Goal: Task Accomplishment & Management: Complete application form

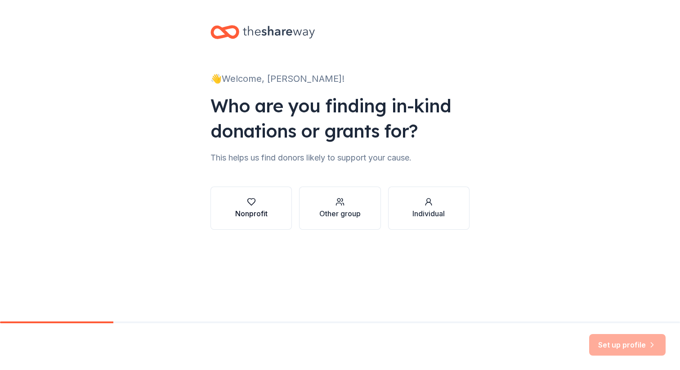
click at [278, 201] on button "Nonprofit" at bounding box center [251, 208] width 81 height 43
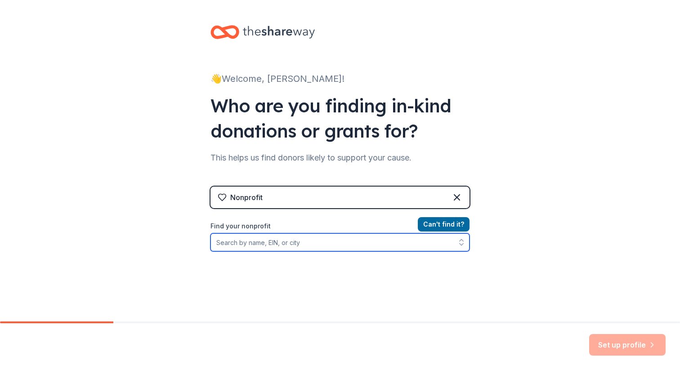
click at [305, 242] on input "Find your nonprofit" at bounding box center [340, 242] width 259 height 18
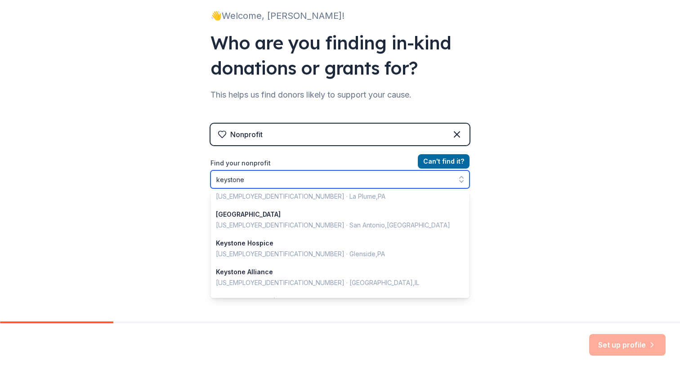
scroll to position [224, 0]
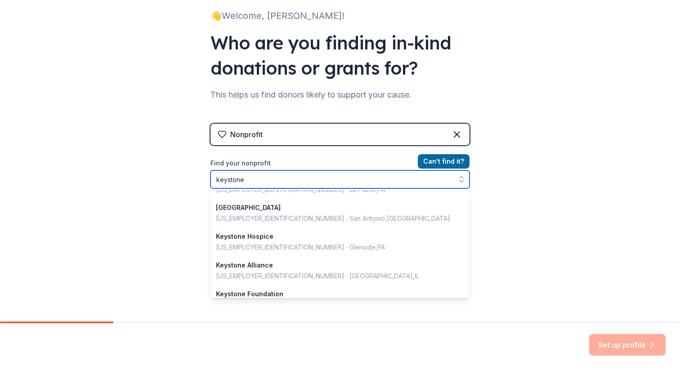
click at [298, 187] on input "keystone" at bounding box center [340, 179] width 259 height 18
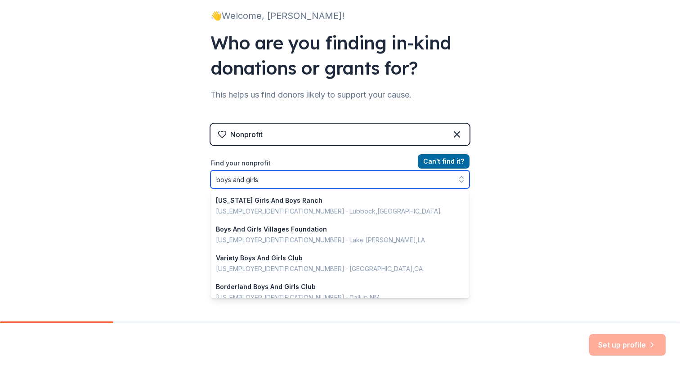
scroll to position [0, 0]
click at [274, 184] on input "boys and girls" at bounding box center [340, 179] width 259 height 18
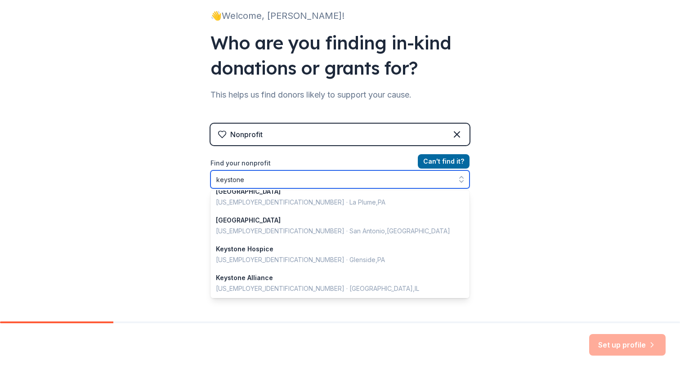
scroll to position [224, 0]
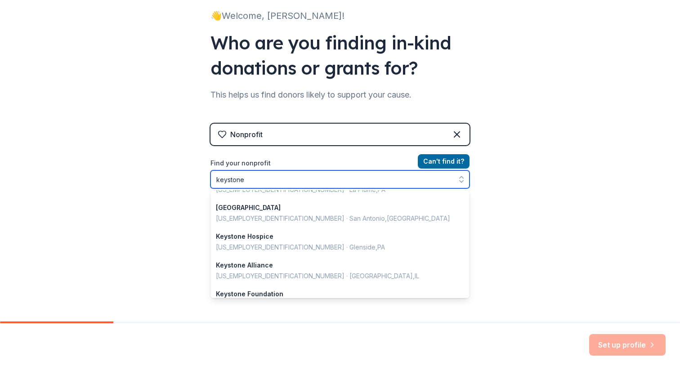
click at [311, 177] on input "keystone" at bounding box center [340, 179] width 259 height 18
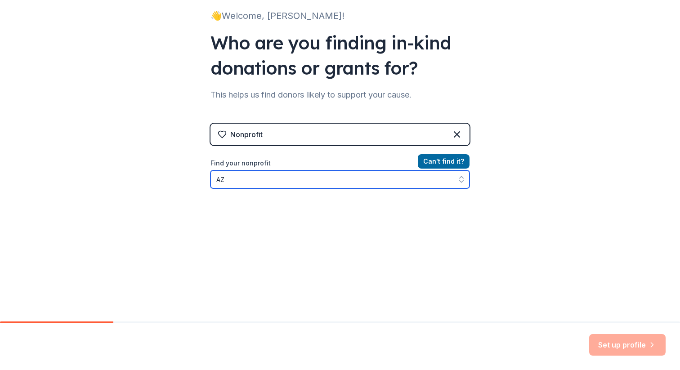
type input "A"
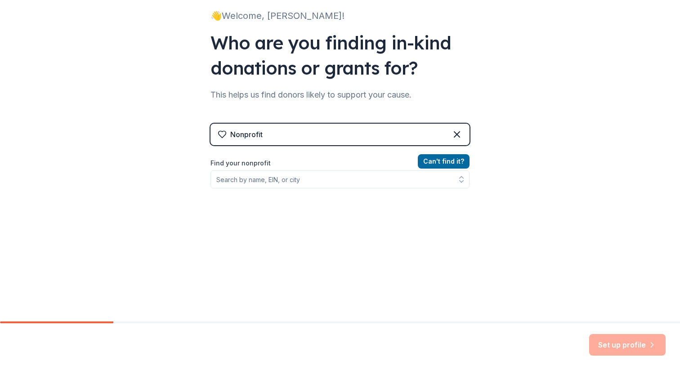
scroll to position [49, 0]
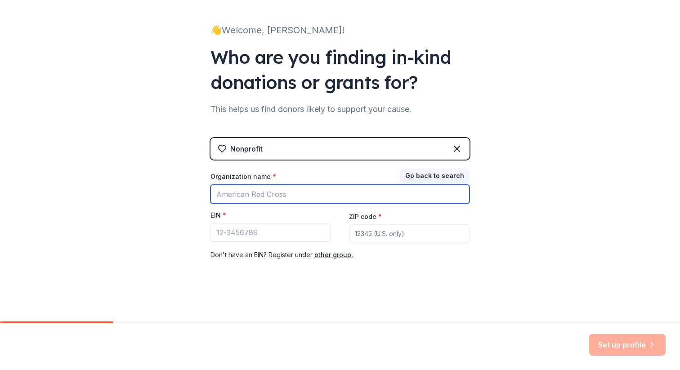
click at [337, 197] on input "Organization name *" at bounding box center [340, 194] width 259 height 19
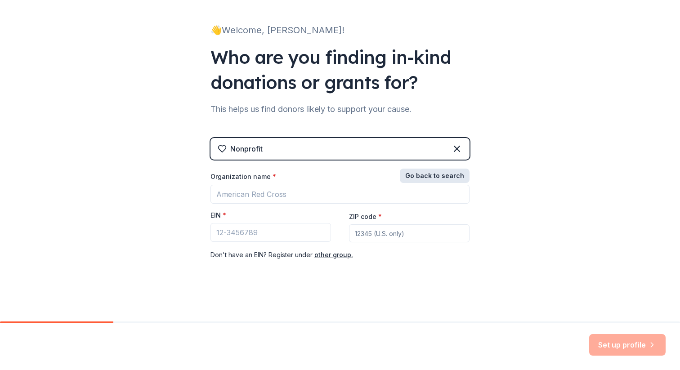
click at [444, 172] on button "Go back to search" at bounding box center [435, 176] width 70 height 14
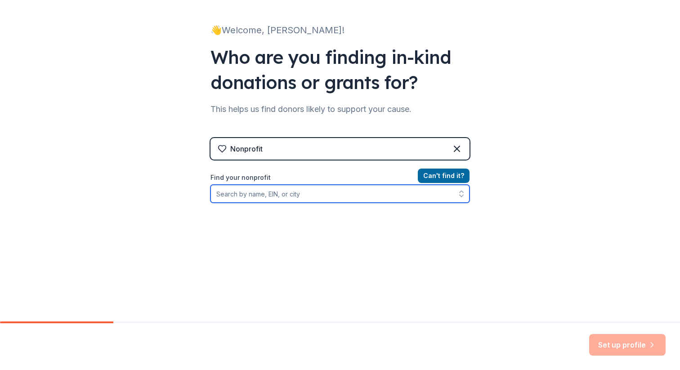
click at [460, 192] on icon "button" at bounding box center [462, 192] width 4 height 2
click at [463, 193] on icon "button" at bounding box center [461, 193] width 9 height 9
click at [462, 199] on button "button" at bounding box center [461, 194] width 16 height 18
click at [462, 196] on icon "button" at bounding box center [461, 193] width 9 height 9
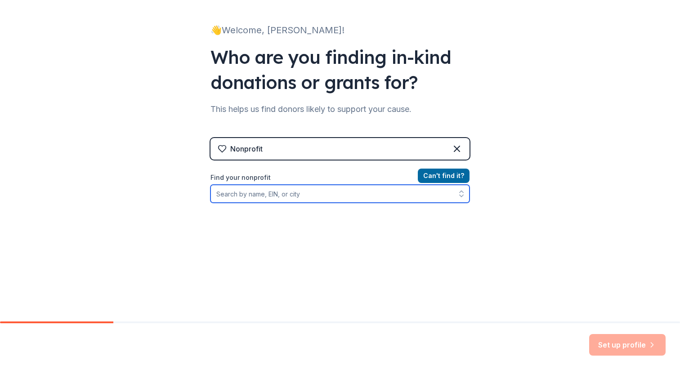
click at [462, 196] on icon "button" at bounding box center [461, 193] width 9 height 9
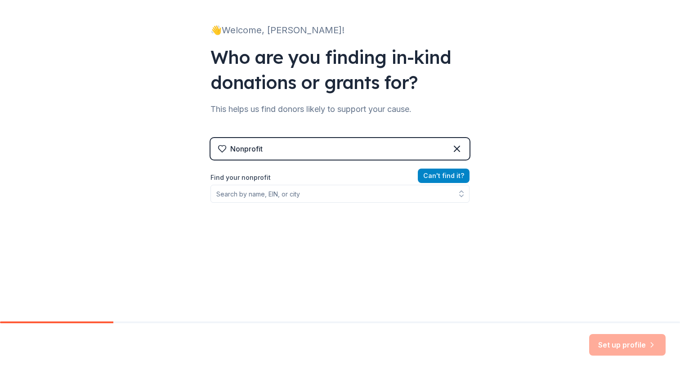
click at [452, 177] on button "Can ' t find it?" at bounding box center [444, 176] width 52 height 14
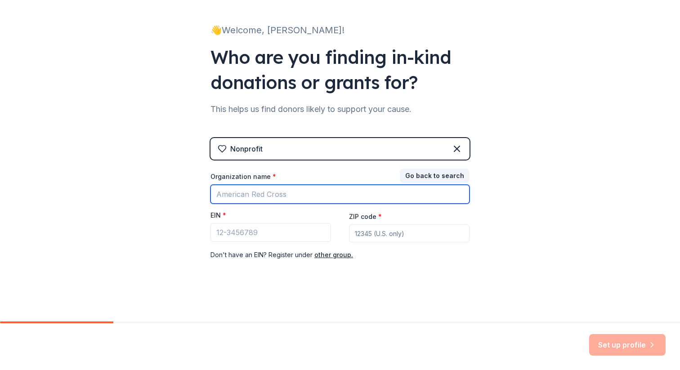
click at [332, 197] on input "Organization name *" at bounding box center [340, 194] width 259 height 19
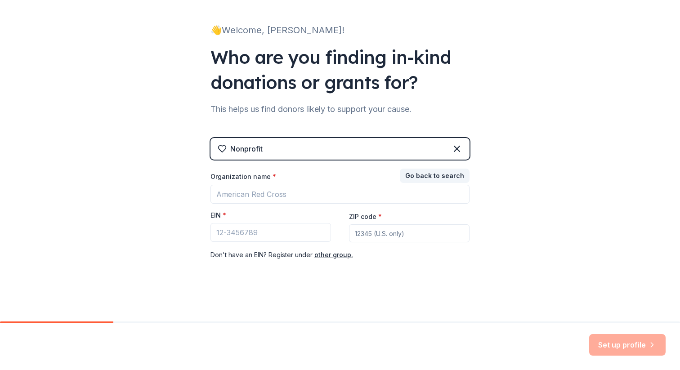
click at [400, 272] on div "Nonprofit Go back to search Organization name * EIN * ZIP code * Don ' t have a…" at bounding box center [340, 208] width 259 height 140
click at [346, 256] on button "other group." at bounding box center [333, 255] width 39 height 11
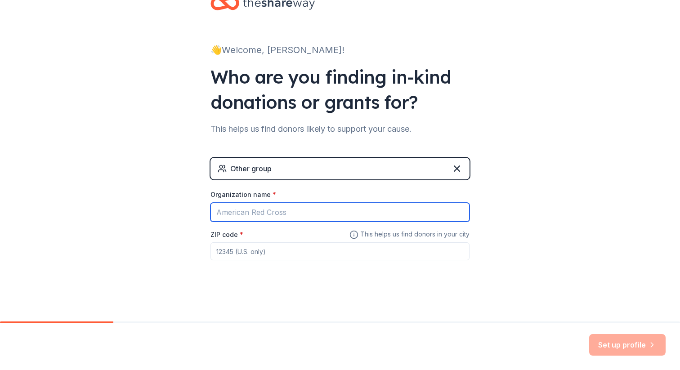
click at [350, 212] on input "Organization name *" at bounding box center [340, 212] width 259 height 19
type input "Keystone"
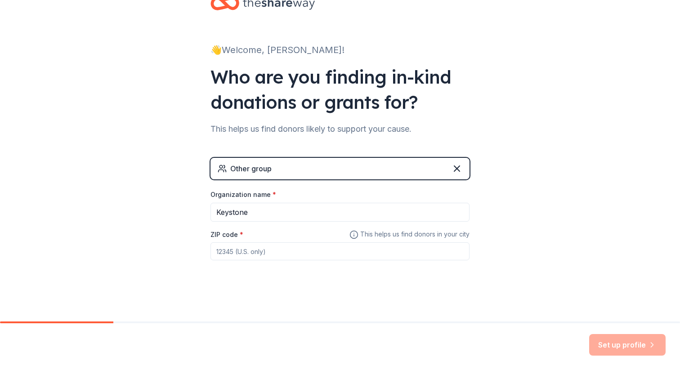
click at [287, 260] on input "ZIP code *" at bounding box center [340, 251] width 259 height 18
type input "85050"
click at [628, 344] on button "Set up profile" at bounding box center [627, 345] width 76 height 22
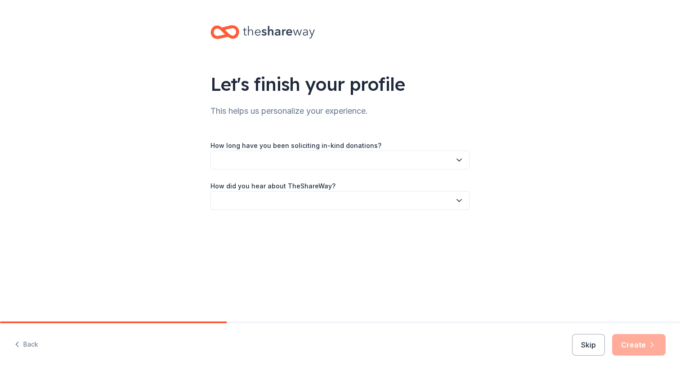
click at [415, 162] on button "button" at bounding box center [340, 160] width 259 height 19
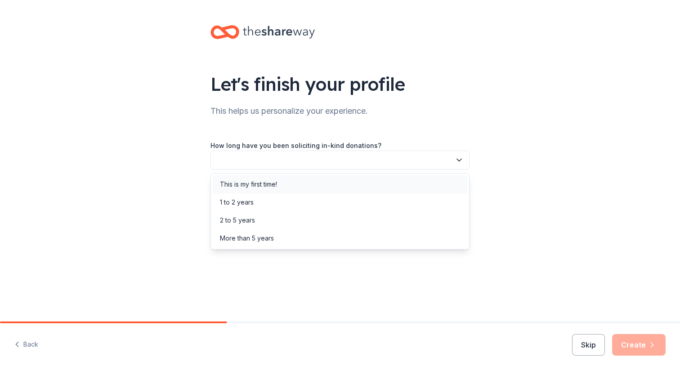
click at [393, 180] on div "This is my first time!" at bounding box center [340, 184] width 255 height 18
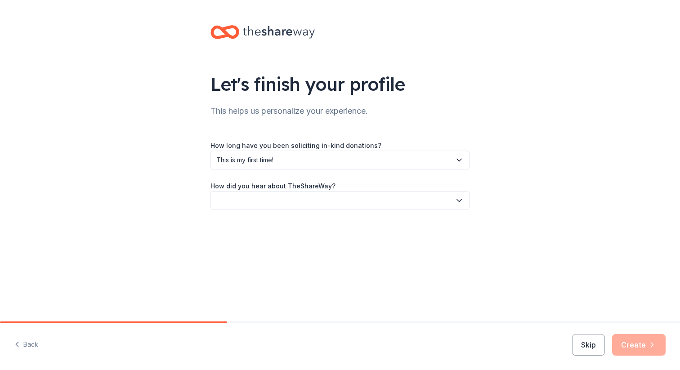
click at [387, 205] on button "button" at bounding box center [340, 200] width 259 height 19
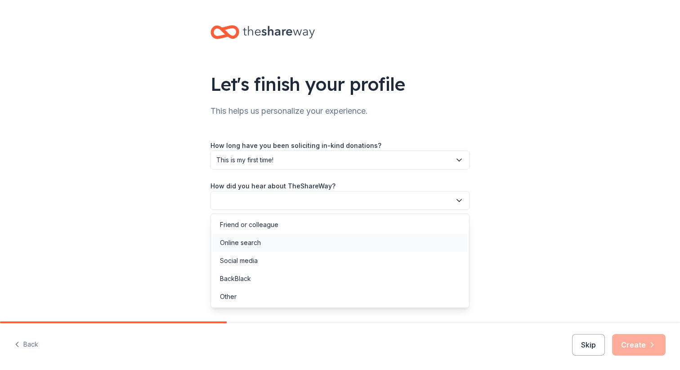
click at [377, 245] on div "Online search" at bounding box center [340, 243] width 255 height 18
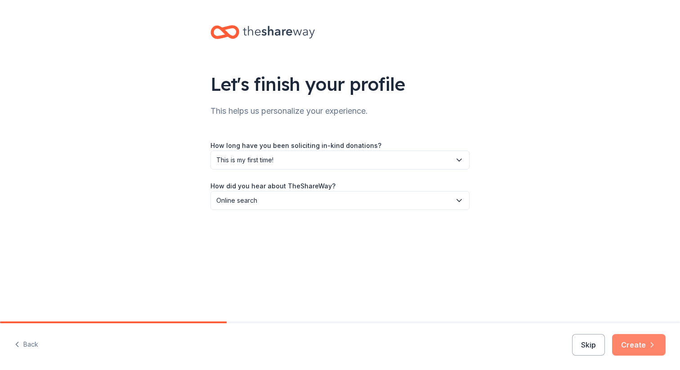
click at [637, 340] on button "Create" at bounding box center [639, 345] width 54 height 22
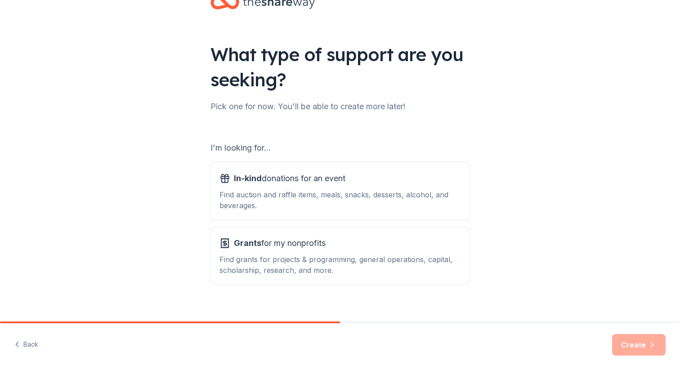
scroll to position [41, 0]
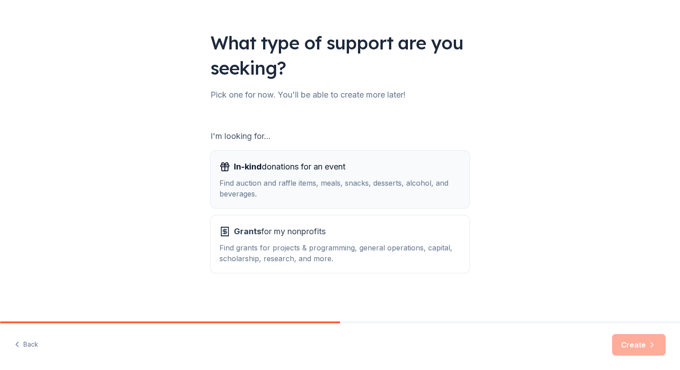
click at [419, 161] on div "In-kind donations for an event" at bounding box center [340, 167] width 241 height 14
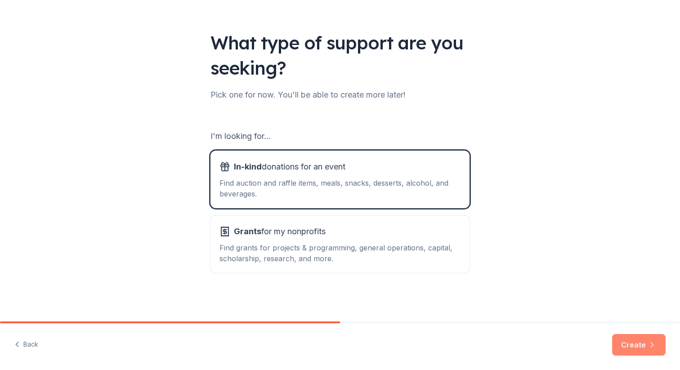
click at [632, 339] on button "Create" at bounding box center [639, 345] width 54 height 22
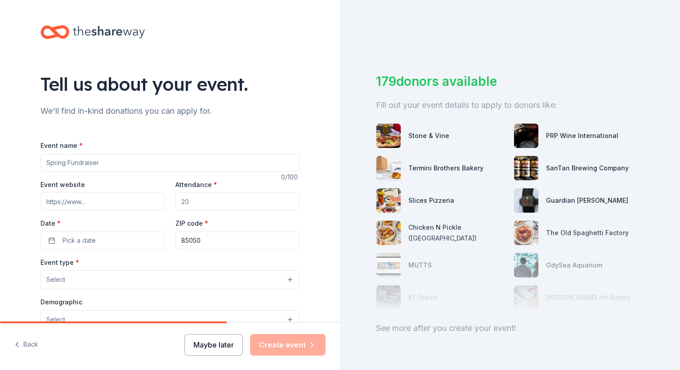
click at [229, 341] on button "Maybe later" at bounding box center [213, 345] width 58 height 22
click at [233, 341] on button "Maybe later" at bounding box center [213, 345] width 58 height 22
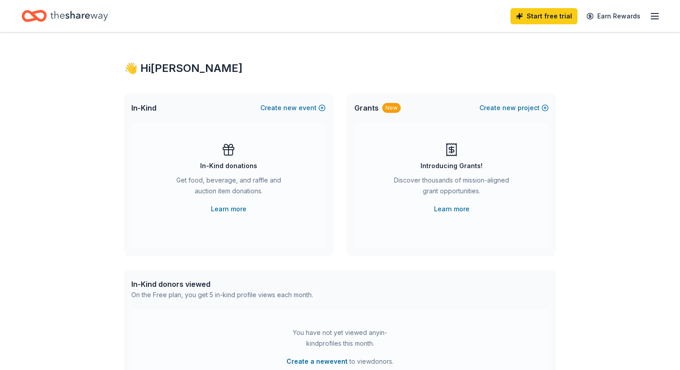
click at [650, 13] on icon "button" at bounding box center [655, 16] width 11 height 11
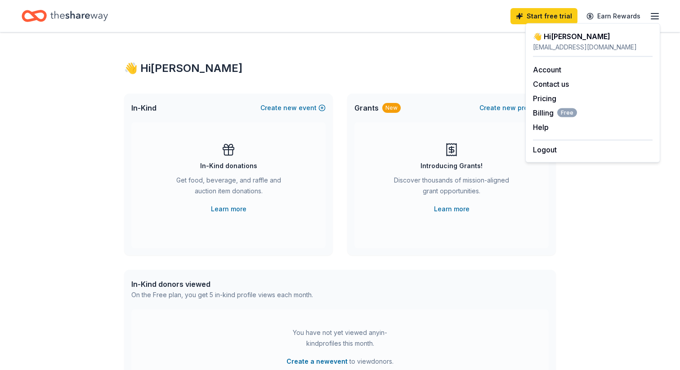
click at [650, 13] on icon "button" at bounding box center [655, 16] width 11 height 11
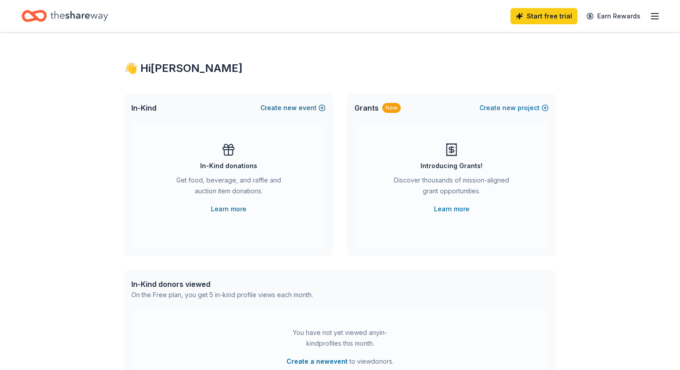
click at [291, 107] on span "new" at bounding box center [289, 108] width 13 height 11
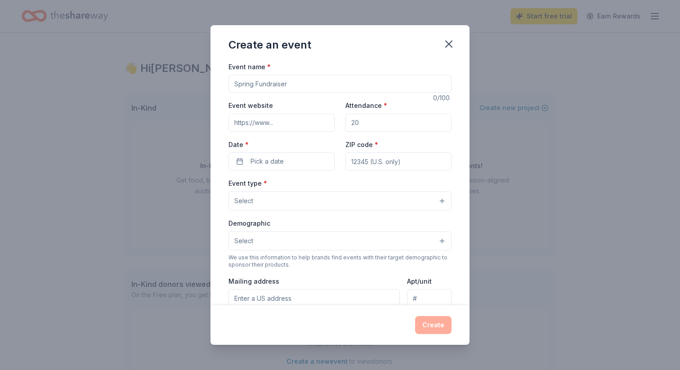
click at [440, 325] on div "Create" at bounding box center [340, 325] width 223 height 18
click at [309, 160] on button "Pick a date" at bounding box center [282, 161] width 106 height 18
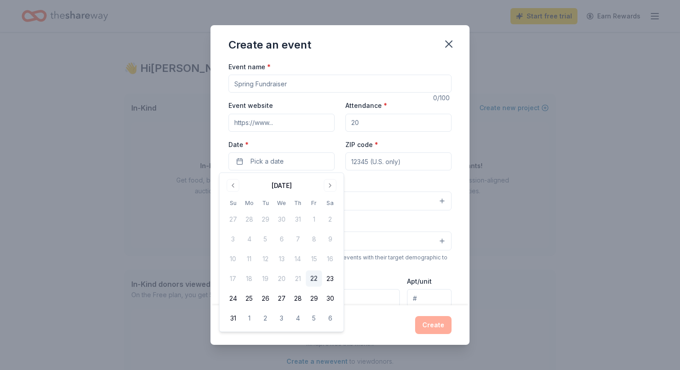
click at [317, 86] on input "Event name *" at bounding box center [340, 84] width 223 height 18
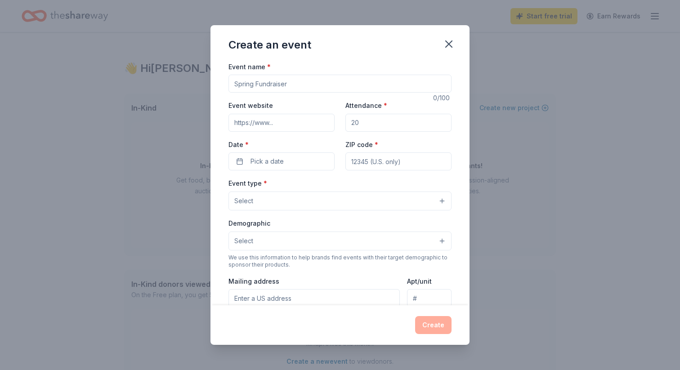
click at [317, 86] on input "Event name *" at bounding box center [340, 84] width 223 height 18
type input "fundraiser"
click at [296, 140] on label "Date *" at bounding box center [282, 144] width 106 height 9
click at [296, 152] on button "Pick a date" at bounding box center [282, 161] width 106 height 18
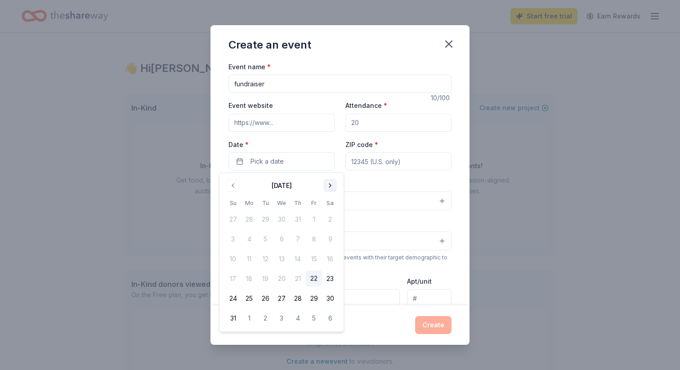
click at [328, 185] on button "Go to next month" at bounding box center [330, 185] width 13 height 13
click at [320, 285] on button "26" at bounding box center [314, 279] width 16 height 16
click at [320, 143] on label "Date *" at bounding box center [282, 144] width 106 height 9
click at [320, 152] on button "[DATE]" at bounding box center [282, 161] width 106 height 18
click at [378, 162] on input "ZIP code *" at bounding box center [398, 161] width 106 height 18
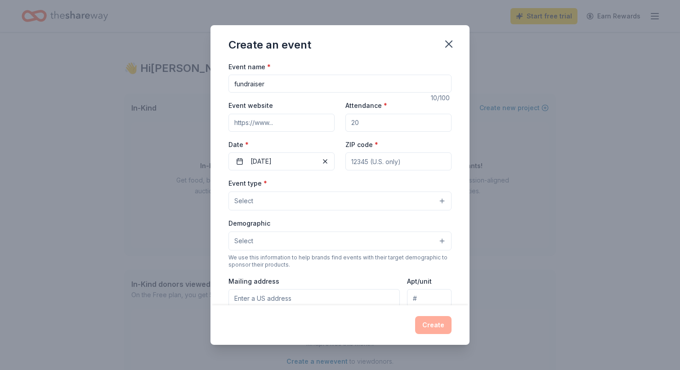
type input "85050"
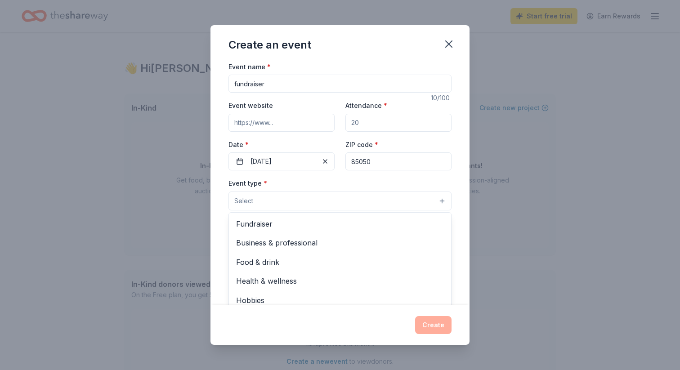
click at [342, 207] on button "Select" at bounding box center [340, 201] width 223 height 19
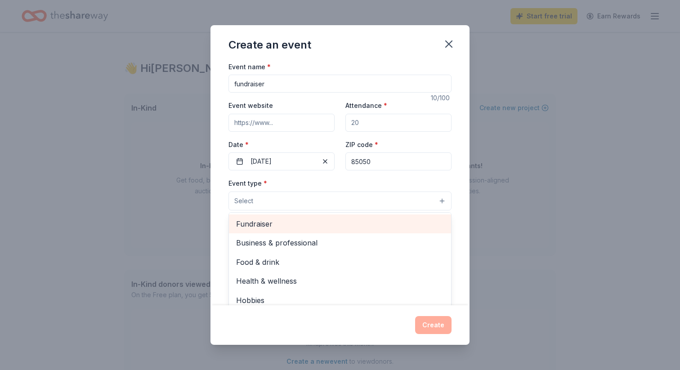
click at [340, 225] on span "Fundraiser" at bounding box center [340, 224] width 208 height 12
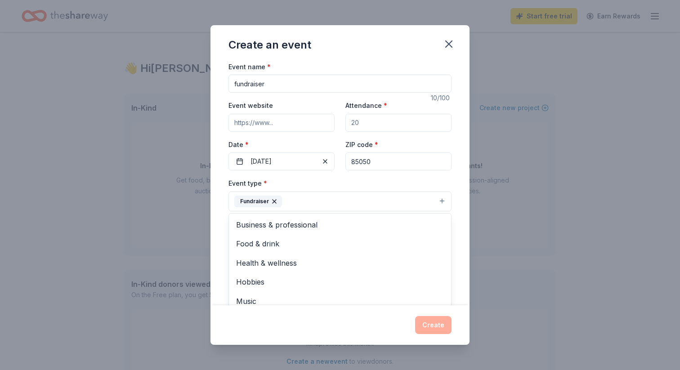
click at [332, 182] on div "Event type * Fundraiser Business & professional Food & drink Health & wellness …" at bounding box center [340, 195] width 223 height 34
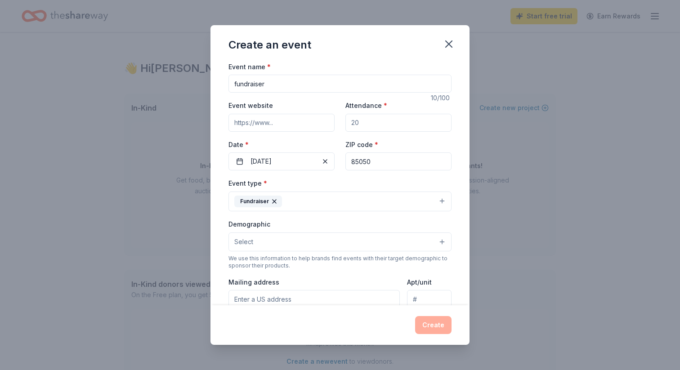
click at [332, 196] on button "Fundraiser" at bounding box center [340, 202] width 223 height 20
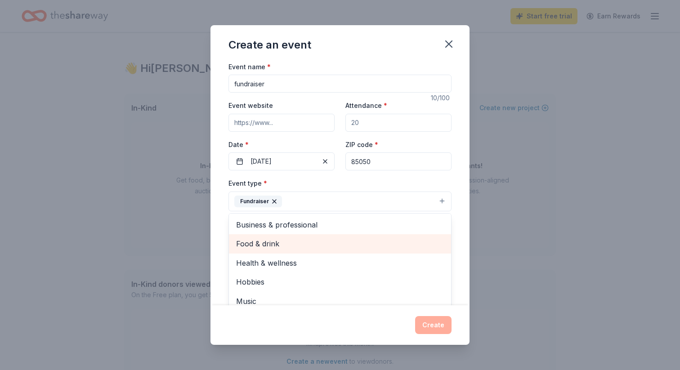
click at [321, 240] on span "Food & drink" at bounding box center [340, 244] width 208 height 12
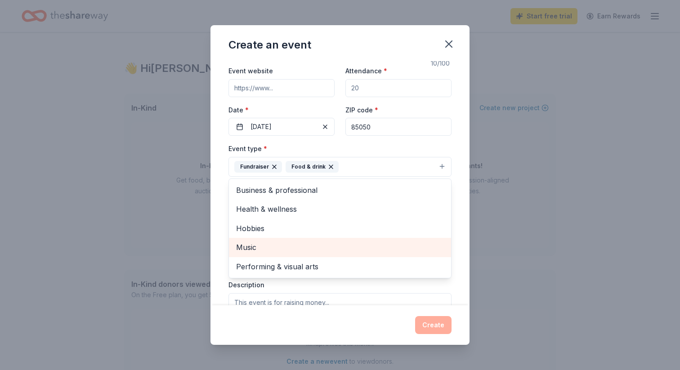
scroll to position [37, 0]
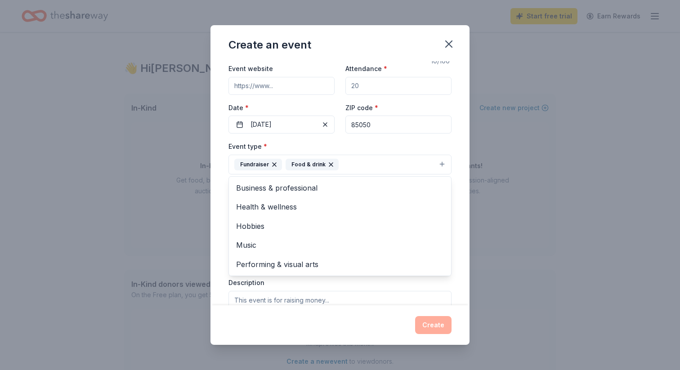
click at [455, 189] on div "Event name * fundraiser 10 /100 Event website Attendance * Date * [DATE] ZIP co…" at bounding box center [340, 183] width 259 height 245
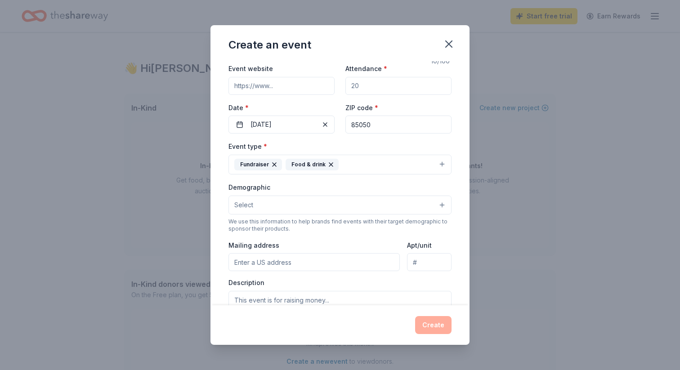
click at [379, 212] on button "Select" at bounding box center [340, 205] width 223 height 19
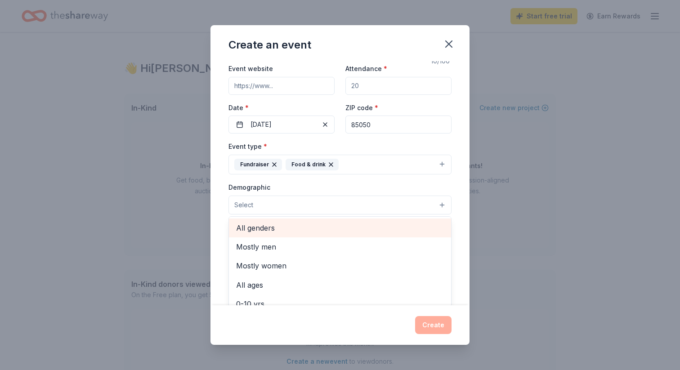
click at [375, 224] on span "All genders" at bounding box center [340, 228] width 208 height 12
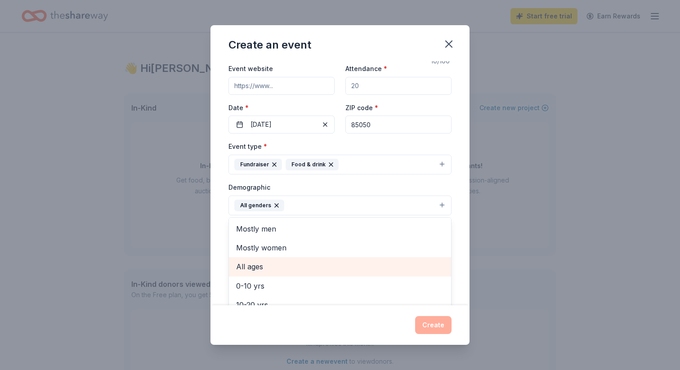
click at [350, 263] on span "All ages" at bounding box center [340, 267] width 208 height 12
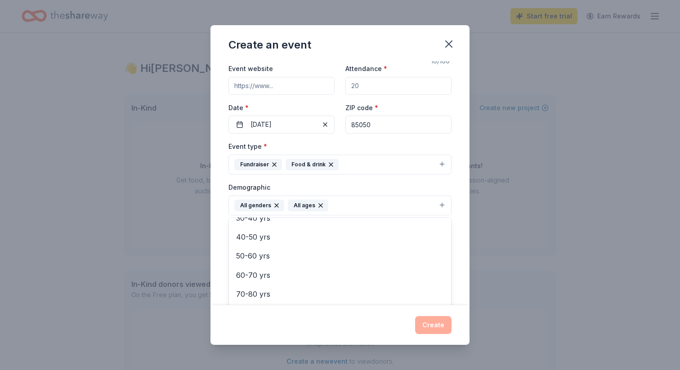
scroll to position [106, 0]
click at [318, 204] on icon "button" at bounding box center [320, 205] width 7 height 7
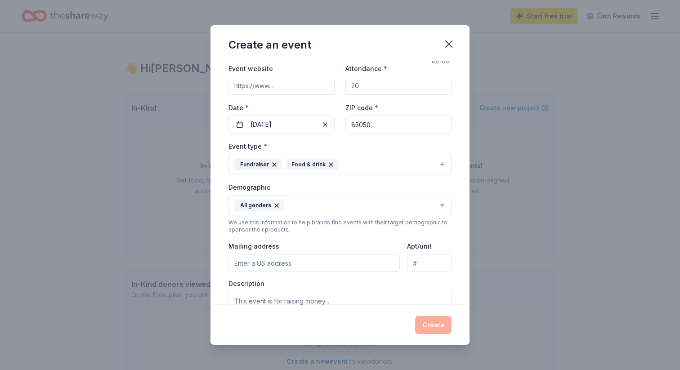
click at [305, 209] on button "All genders" at bounding box center [340, 206] width 223 height 20
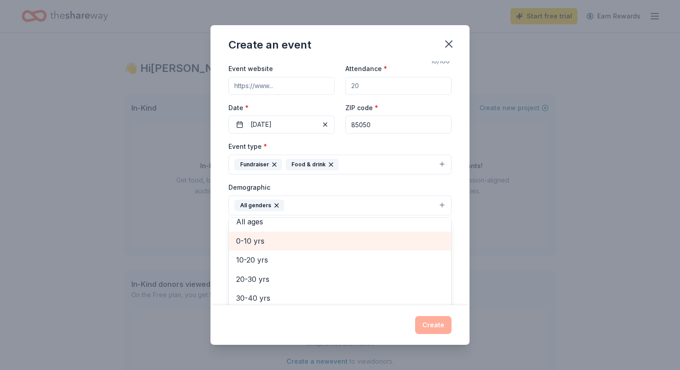
scroll to position [46, 0]
click at [282, 244] on span "0-10 yrs" at bounding box center [340, 240] width 208 height 12
click at [287, 245] on span "10-20 yrs" at bounding box center [340, 240] width 208 height 12
click at [301, 243] on span "20-30 yrs" at bounding box center [340, 240] width 208 height 12
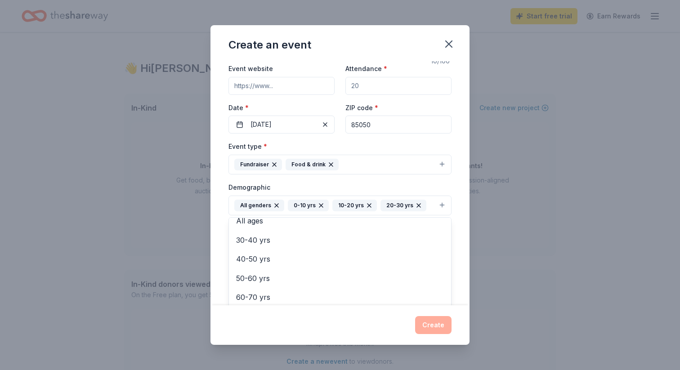
click at [454, 211] on div "Event name * fundraiser 10 /100 Event website Attendance * Date * [DATE] ZIP co…" at bounding box center [340, 183] width 259 height 245
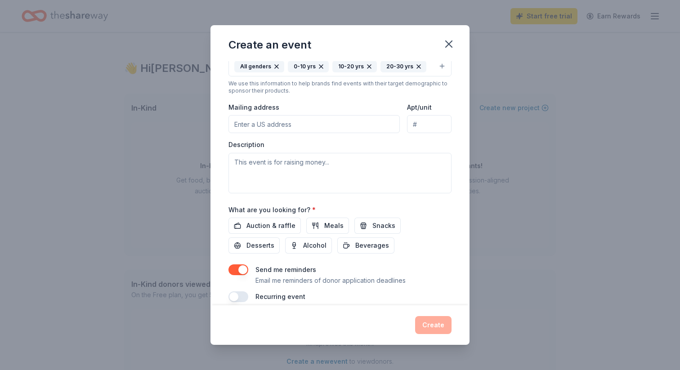
scroll to position [187, 0]
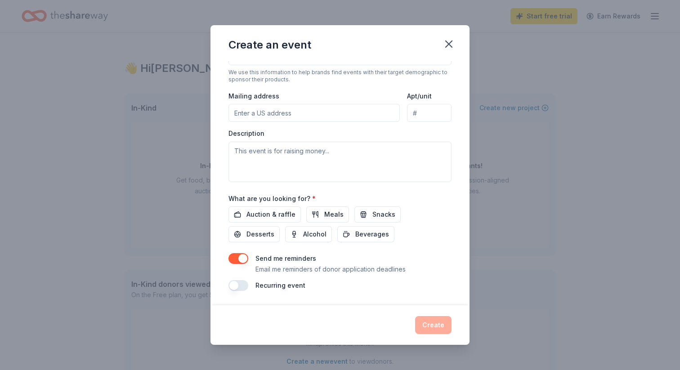
click at [238, 257] on button "button" at bounding box center [239, 258] width 20 height 11
click at [328, 216] on span "Meals" at bounding box center [333, 214] width 19 height 11
click at [377, 214] on span "Snacks" at bounding box center [383, 214] width 23 height 11
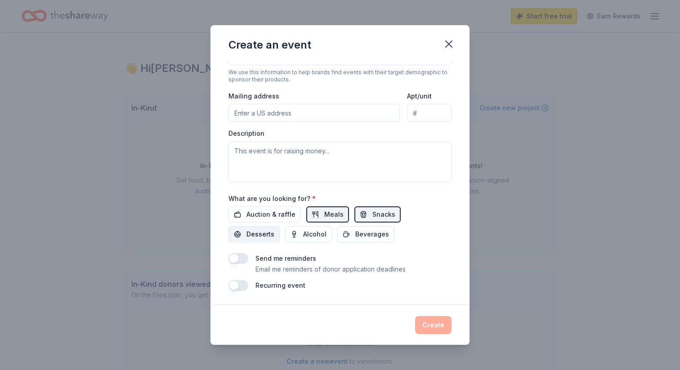
click at [274, 229] on span "Desserts" at bounding box center [261, 234] width 28 height 11
click at [355, 234] on span "Beverages" at bounding box center [372, 234] width 34 height 11
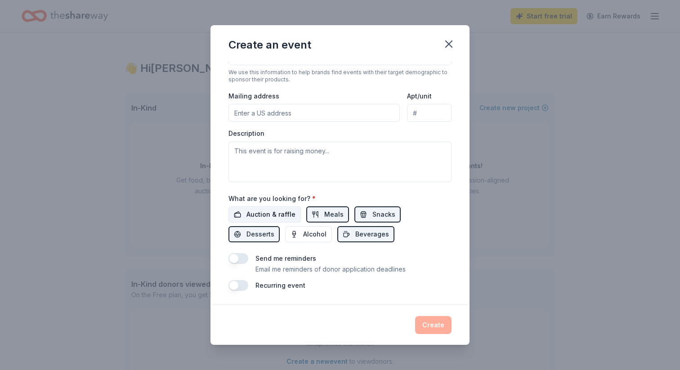
click at [286, 216] on span "Auction & raffle" at bounding box center [271, 214] width 49 height 11
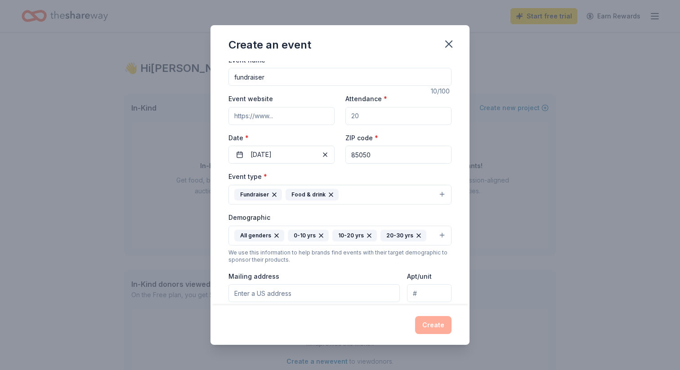
scroll to position [0, 0]
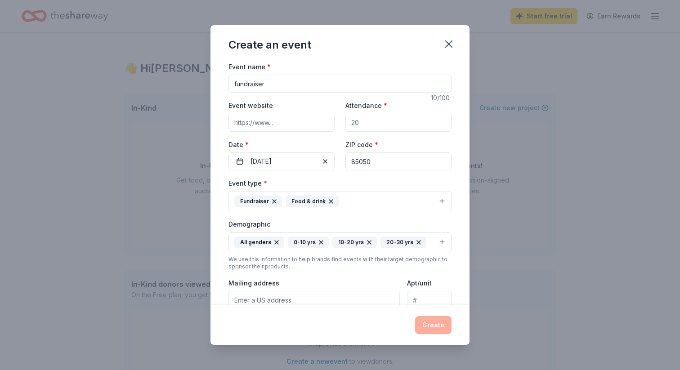
click at [386, 123] on input "Attendance *" at bounding box center [398, 123] width 106 height 18
type input "2"
type input "30"
click at [435, 323] on button "Create" at bounding box center [433, 325] width 36 height 18
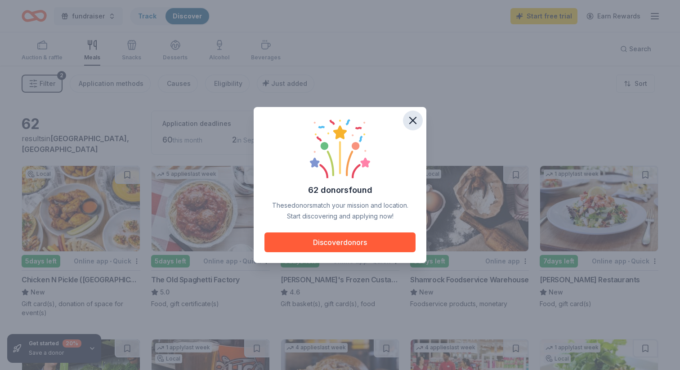
click at [411, 126] on icon "button" at bounding box center [413, 120] width 13 height 13
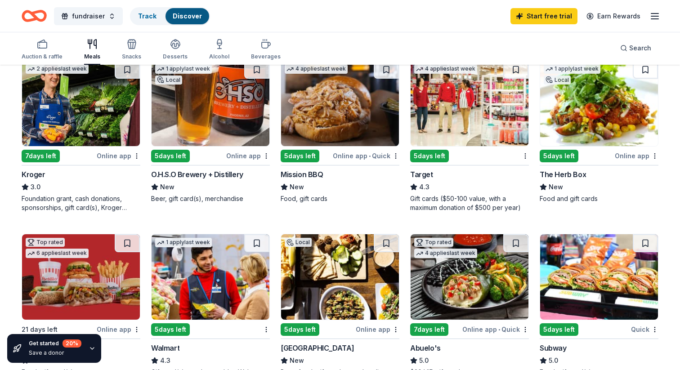
scroll to position [285, 0]
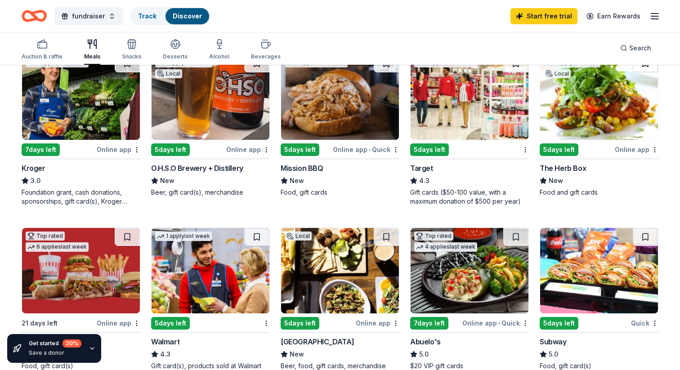
click at [455, 194] on div "Gift cards ($50-100 value, with a maximum donation of $500 per year)" at bounding box center [469, 197] width 119 height 18
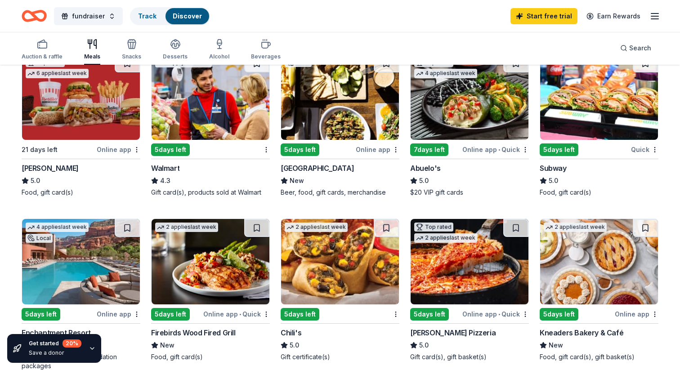
scroll to position [461, 0]
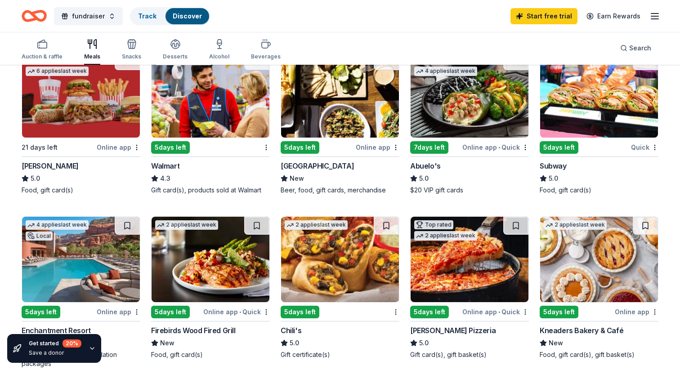
click at [236, 184] on div "Walmart 4.3 Gift card(s), products sold at Walmart" at bounding box center [210, 178] width 119 height 34
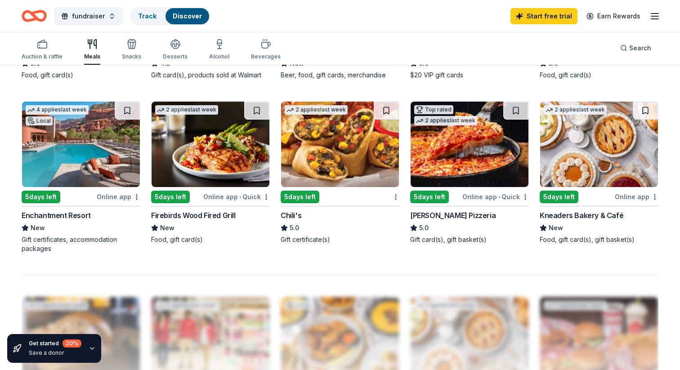
scroll to position [575, 0]
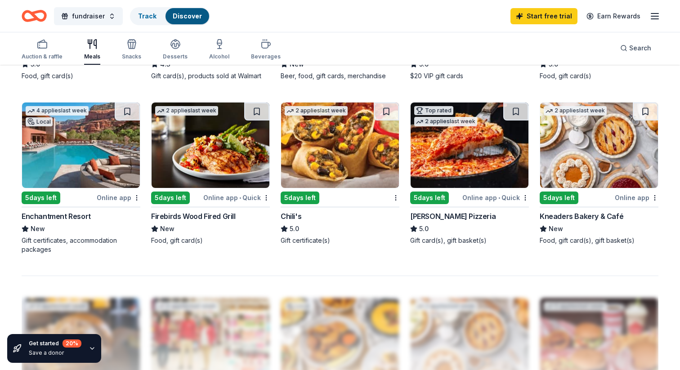
click at [99, 220] on div "Enchantment Resort" at bounding box center [81, 216] width 119 height 11
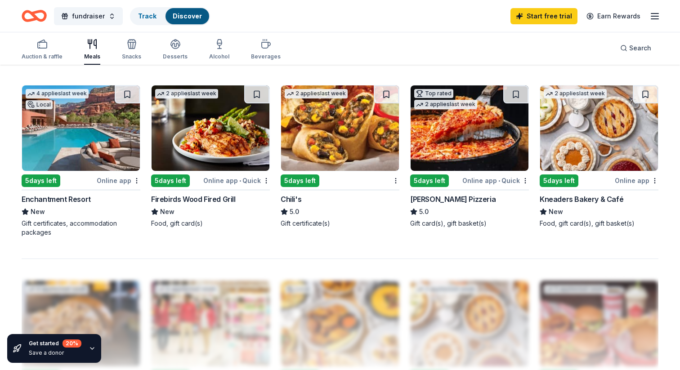
scroll to position [527, 0]
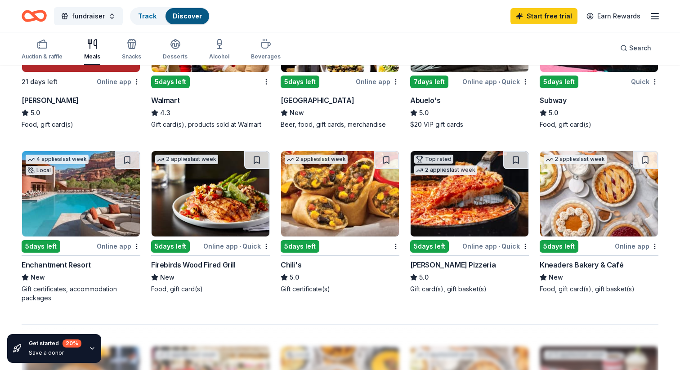
click at [602, 266] on div "Kneaders Bakery & Café" at bounding box center [582, 265] width 84 height 11
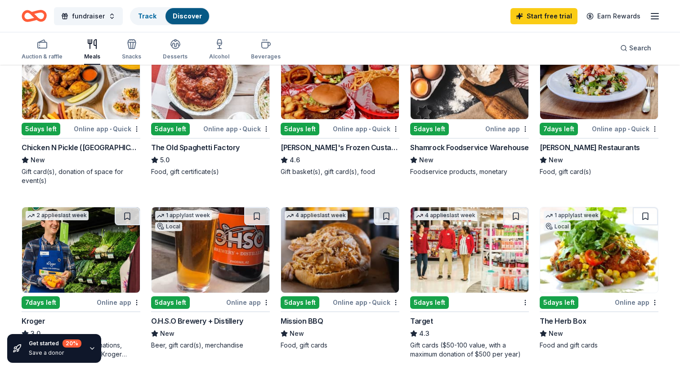
scroll to position [0, 0]
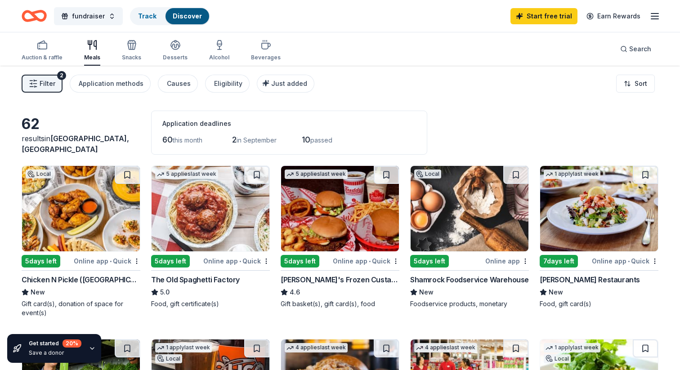
click at [40, 82] on span "Filter" at bounding box center [48, 83] width 16 height 11
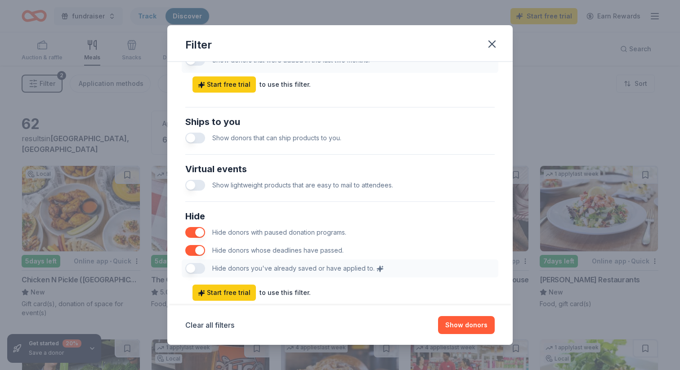
scroll to position [380, 0]
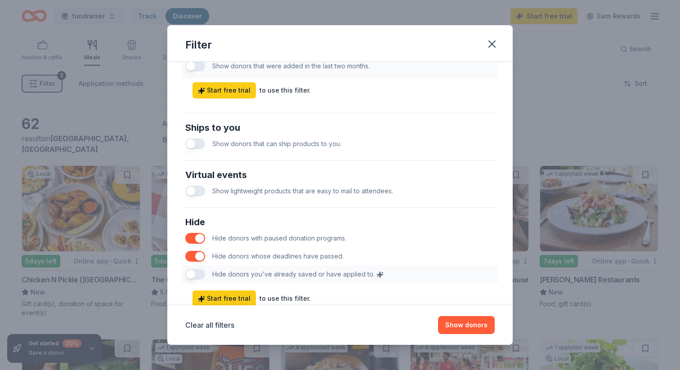
click at [197, 253] on button "button" at bounding box center [195, 256] width 20 height 11
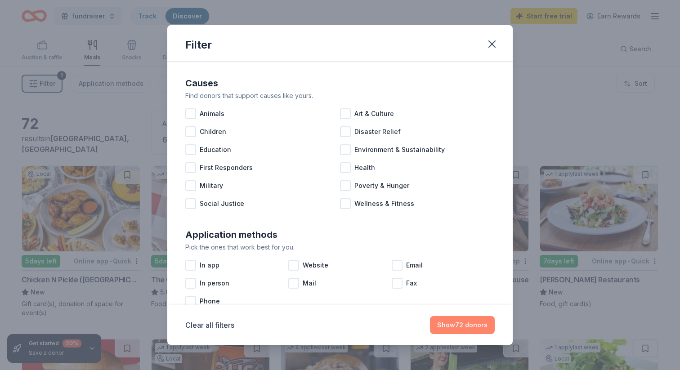
click at [462, 324] on button "Show 72 donors" at bounding box center [462, 325] width 65 height 18
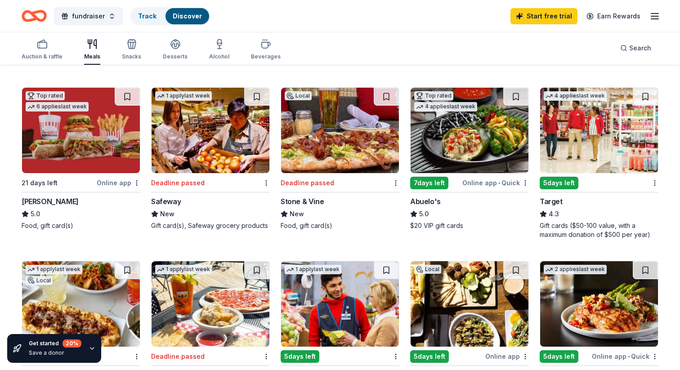
scroll to position [425, 0]
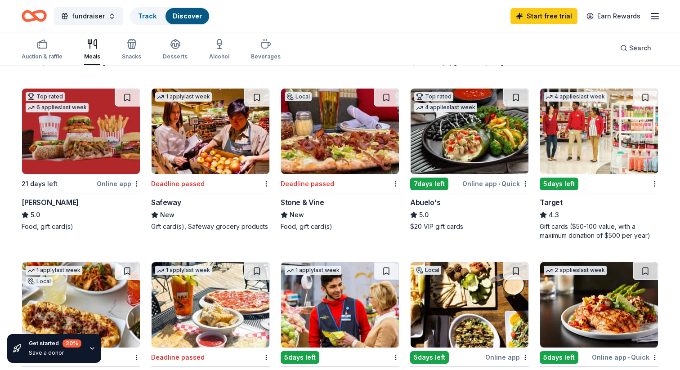
click at [100, 201] on div "[PERSON_NAME]" at bounding box center [81, 202] width 119 height 11
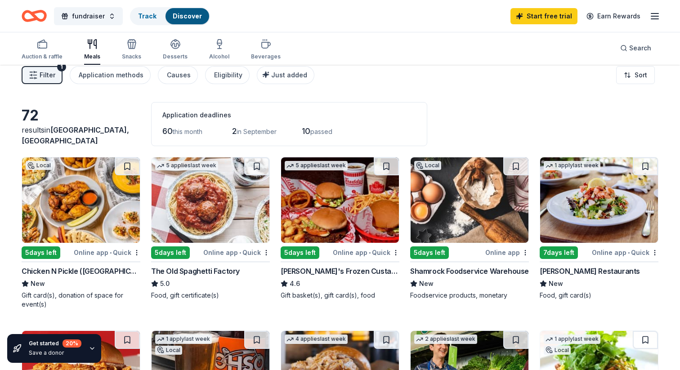
scroll to position [0, 0]
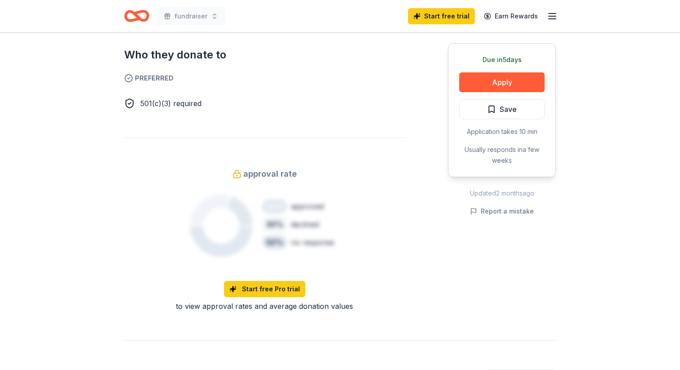
scroll to position [505, 0]
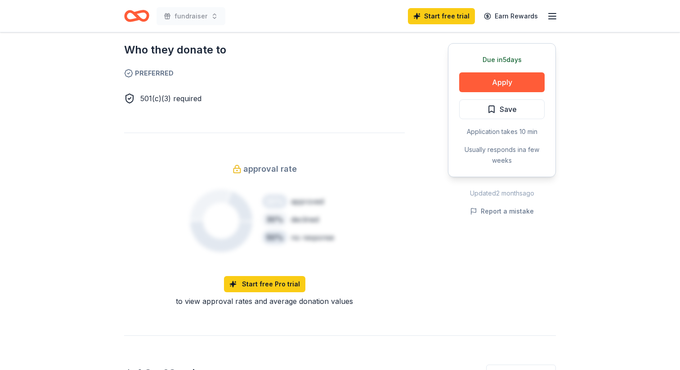
click at [149, 68] on span "Preferred" at bounding box center [264, 73] width 281 height 11
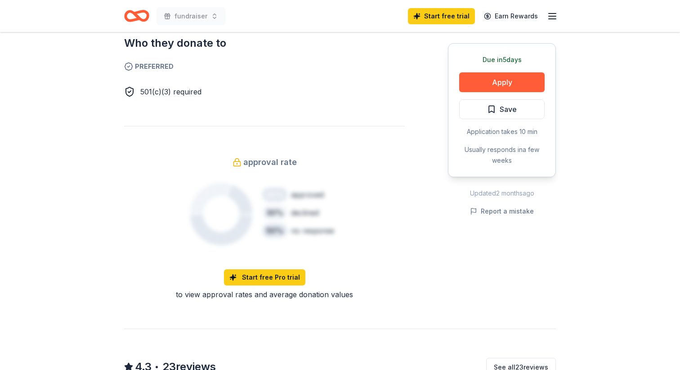
scroll to position [513, 0]
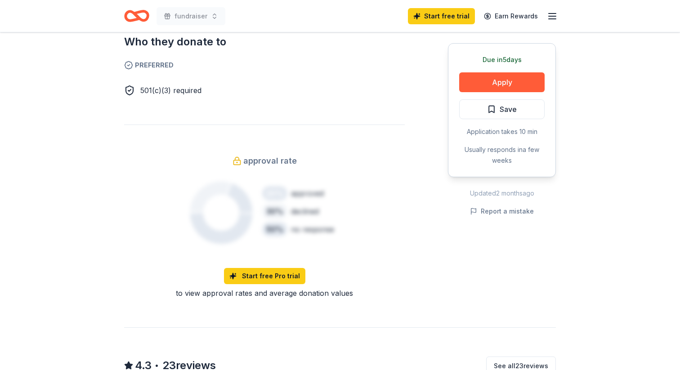
click at [184, 86] on span "501(c)(3) required" at bounding box center [170, 90] width 61 height 9
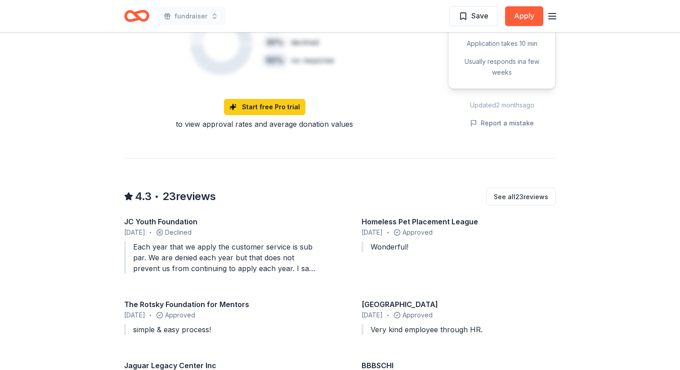
scroll to position [683, 0]
click at [309, 258] on div "Each year that we apply the customer service is sub par. We are denied each yea…" at bounding box center [221, 257] width 194 height 32
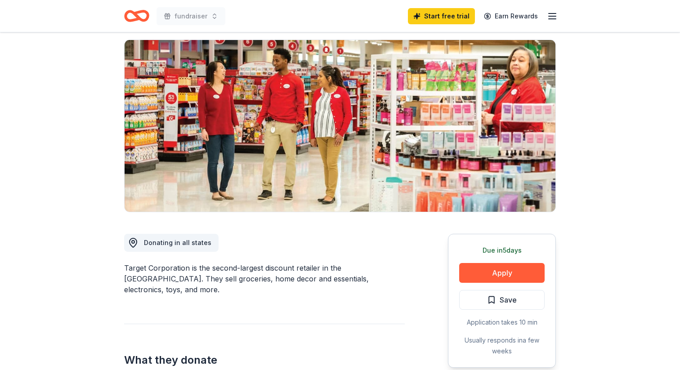
scroll to position [0, 0]
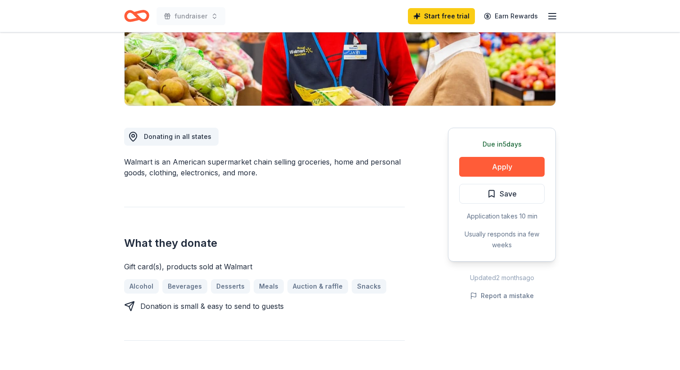
scroll to position [169, 0]
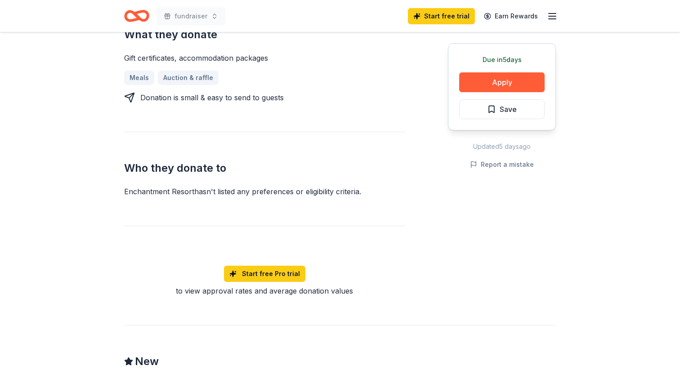
scroll to position [386, 0]
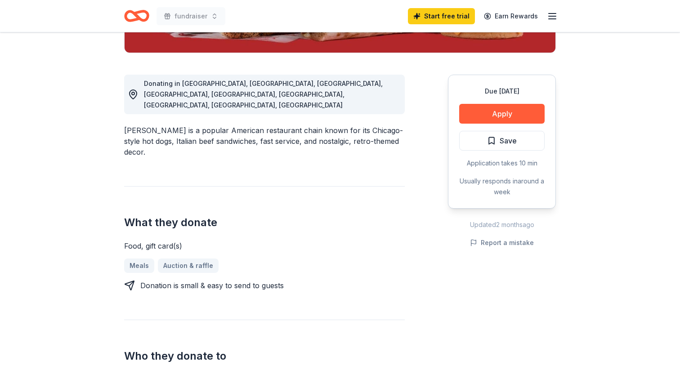
scroll to position [221, 0]
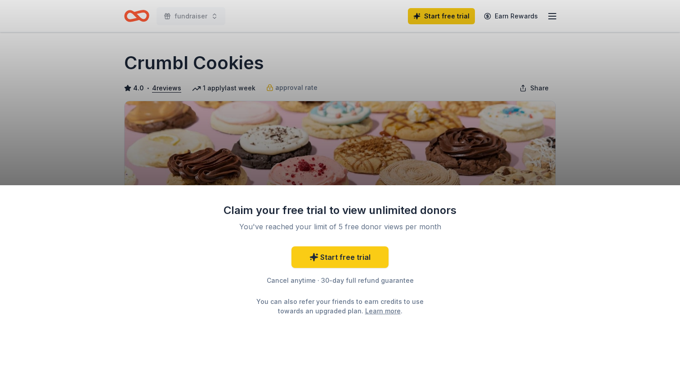
click at [349, 161] on div "Claim your free trial to view unlimited donors You've reached your limit of 5 f…" at bounding box center [340, 185] width 680 height 370
click at [401, 179] on div "Claim your free trial to view unlimited donors You've reached your limit of 5 f…" at bounding box center [340, 185] width 680 height 370
click at [475, 75] on div "Claim your free trial to view unlimited donors You've reached your limit of 5 f…" at bounding box center [340, 185] width 680 height 370
